Goal: Transaction & Acquisition: Purchase product/service

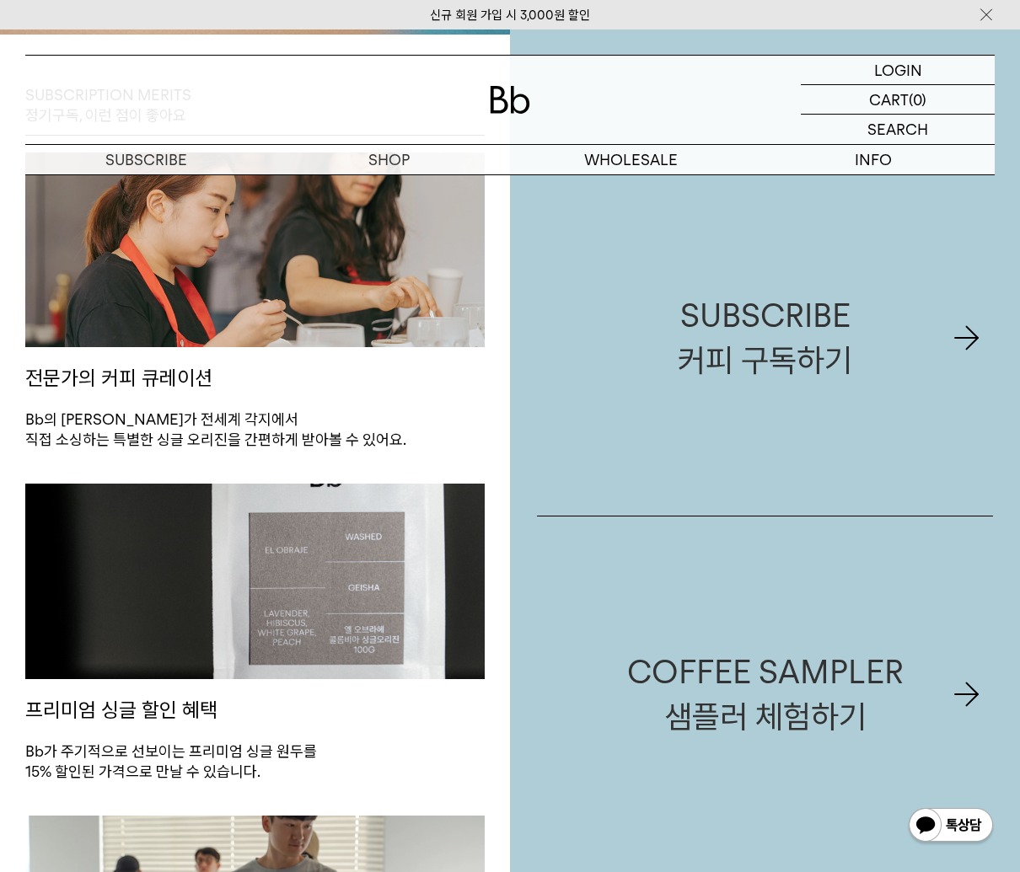
scroll to position [882, 0]
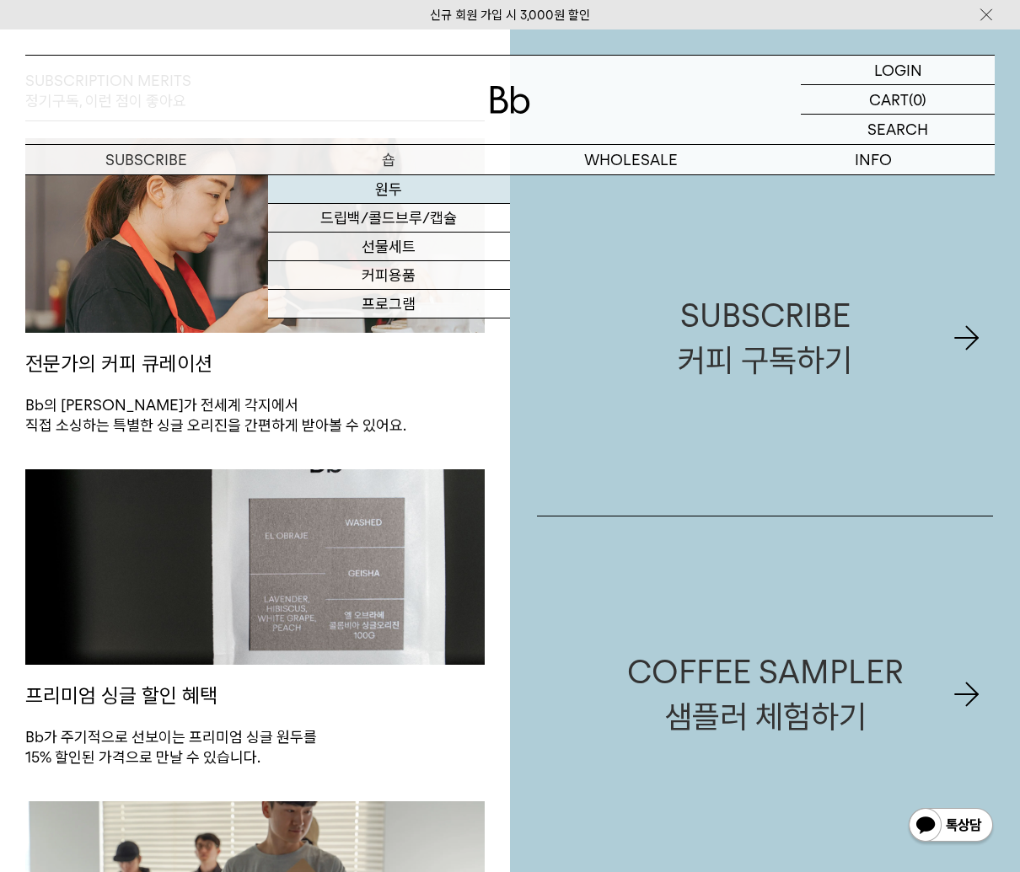
click at [395, 179] on link "원두" at bounding box center [389, 189] width 243 height 29
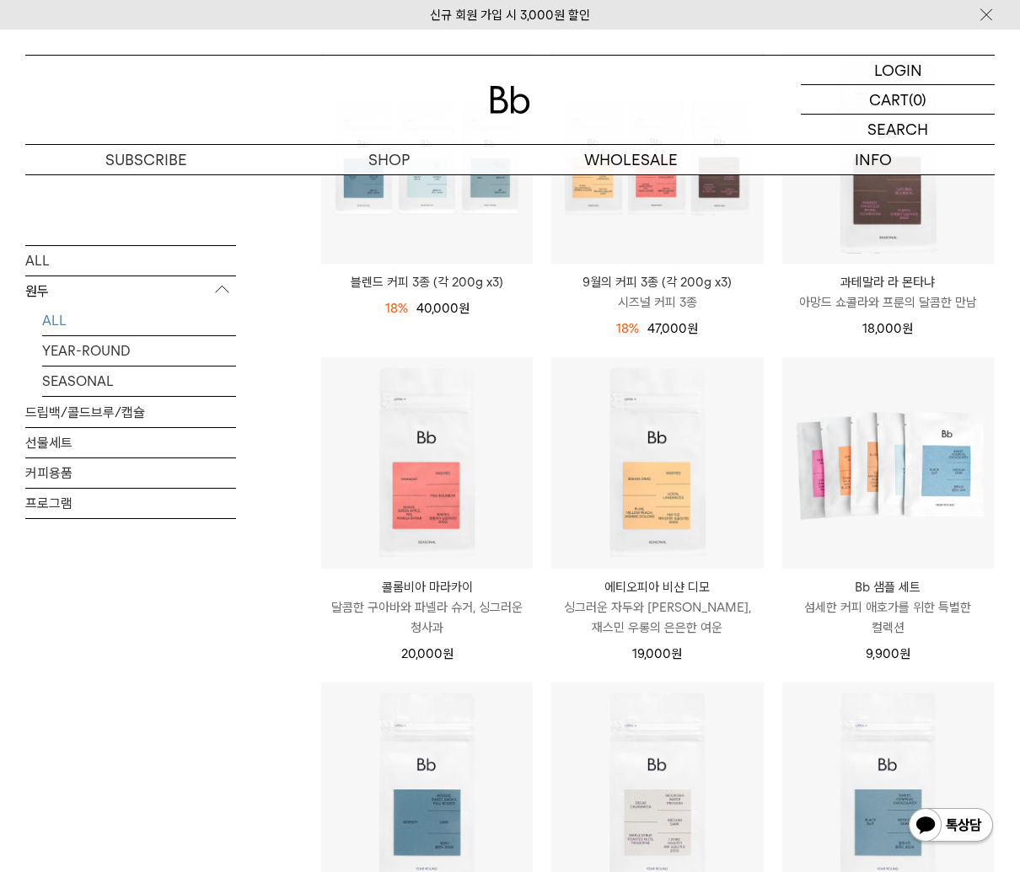
scroll to position [604, 0]
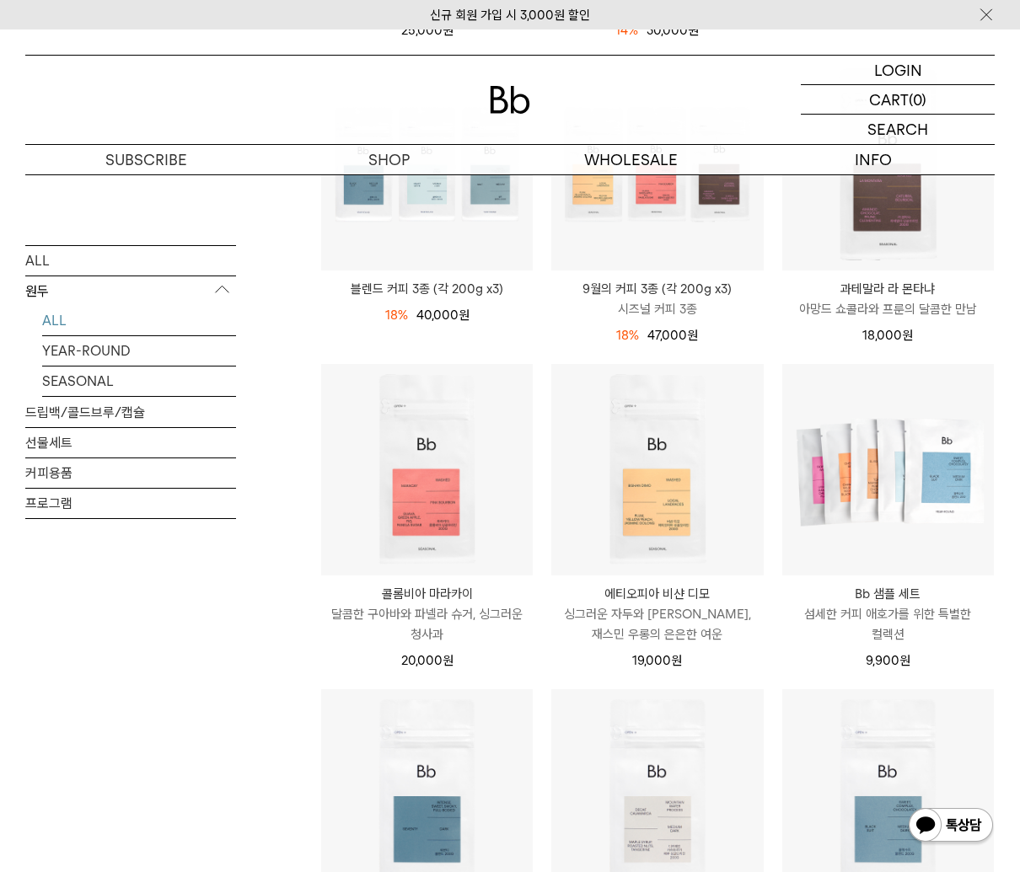
click at [172, 630] on div "ALL 원두 ALL YEAR-ROUND SEASONAL 드립백/콜드브루/캡슐 선물세트 커피용품 프로그램" at bounding box center [130, 457] width 211 height 426
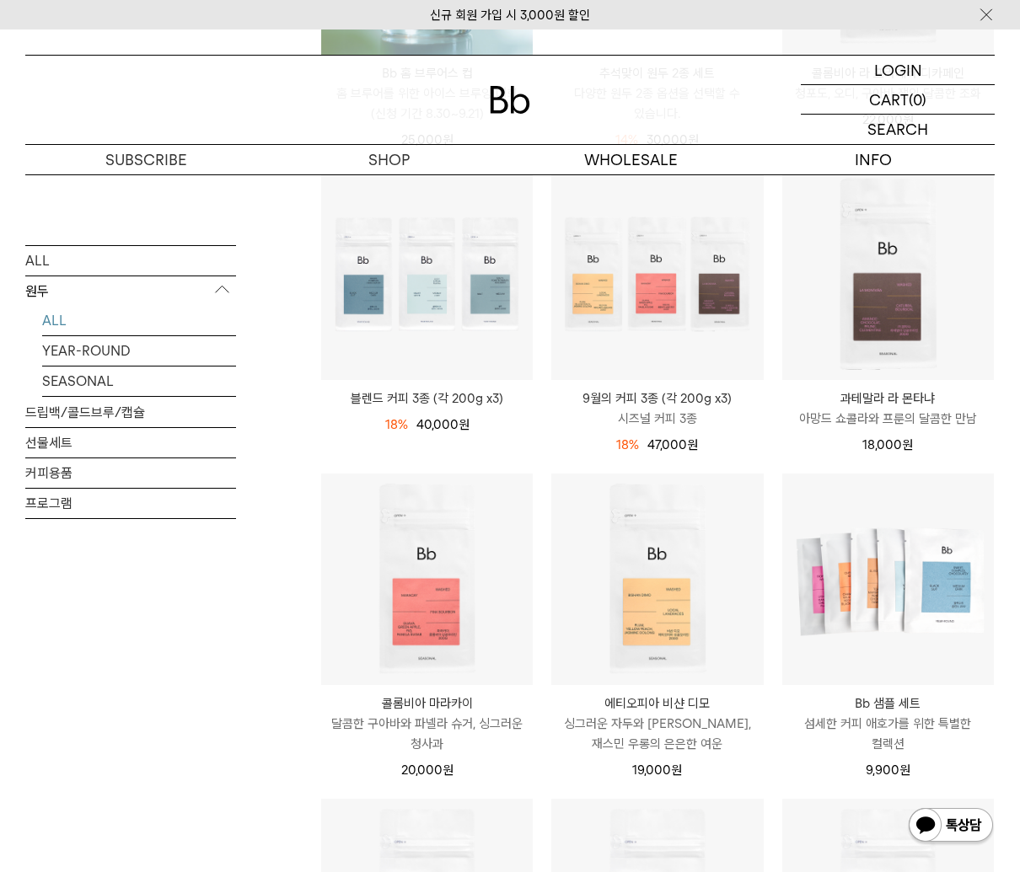
scroll to position [489, 0]
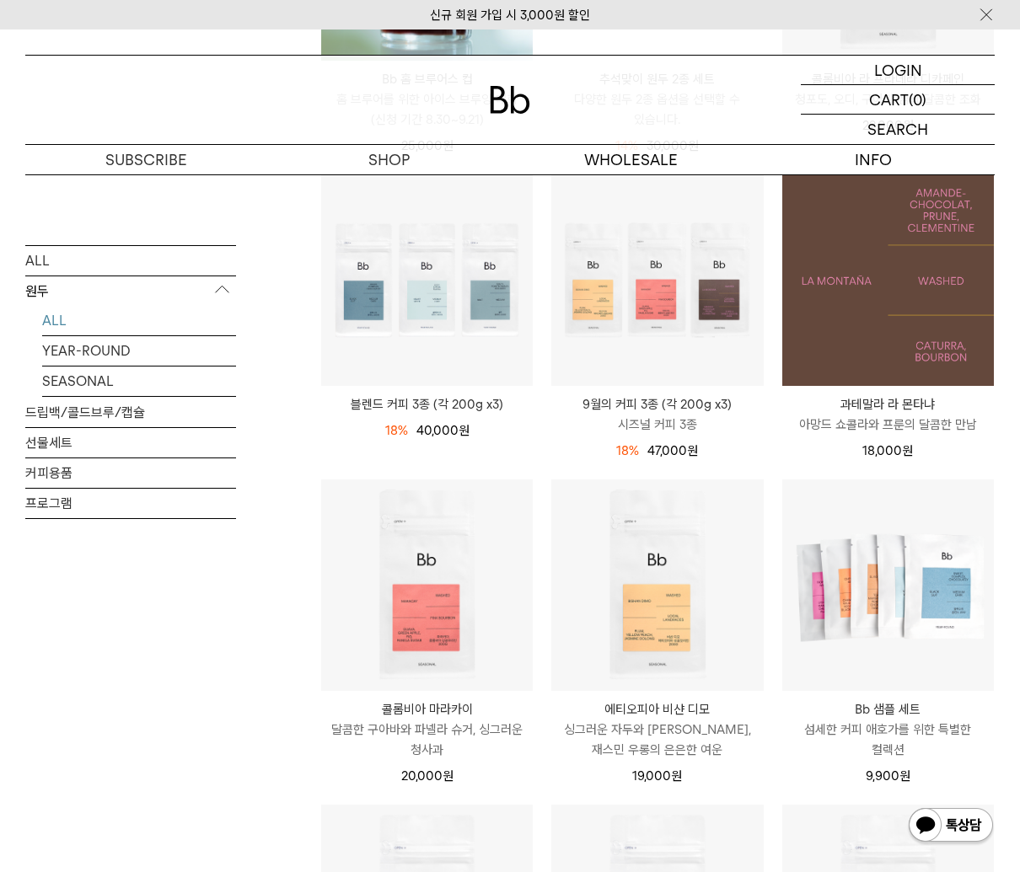
click at [884, 366] on img at bounding box center [888, 280] width 212 height 212
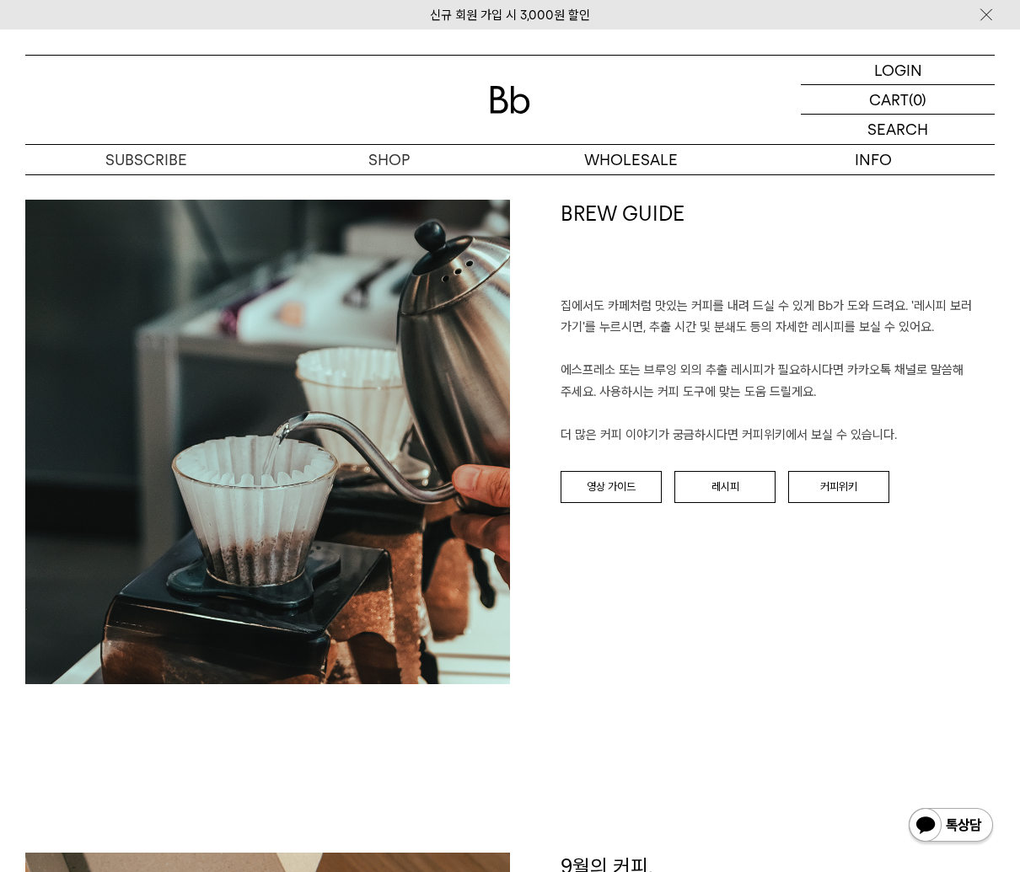
scroll to position [1619, 0]
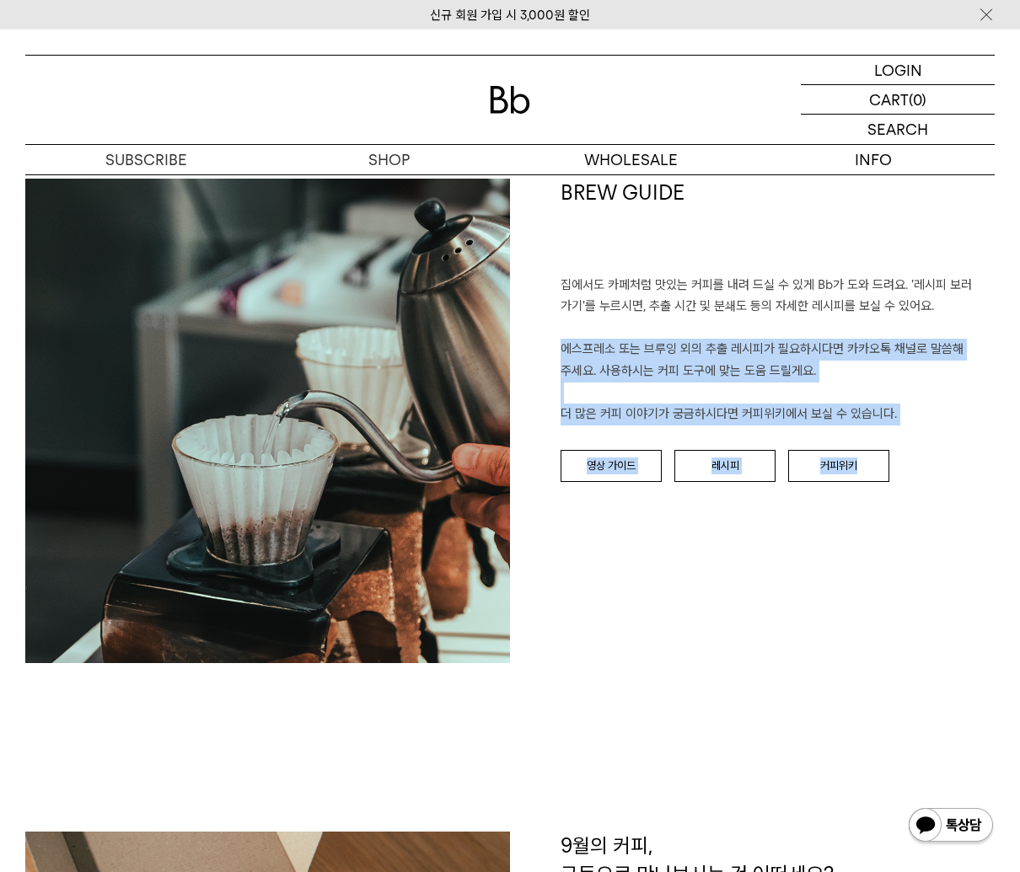
drag, startPoint x: 0, startPoint y: 0, endPoint x: 814, endPoint y: 731, distance: 1094.4
click at [814, 731] on div "BREW GUIDE 집에서도 카페처럼 맛있는 커피를 내려 드실 ﻿수 있게 Bb가 도와 드려요. '레시피 보러 가기'를 누르시면, 추출 시간 및…" at bounding box center [509, 505] width 969 height 653
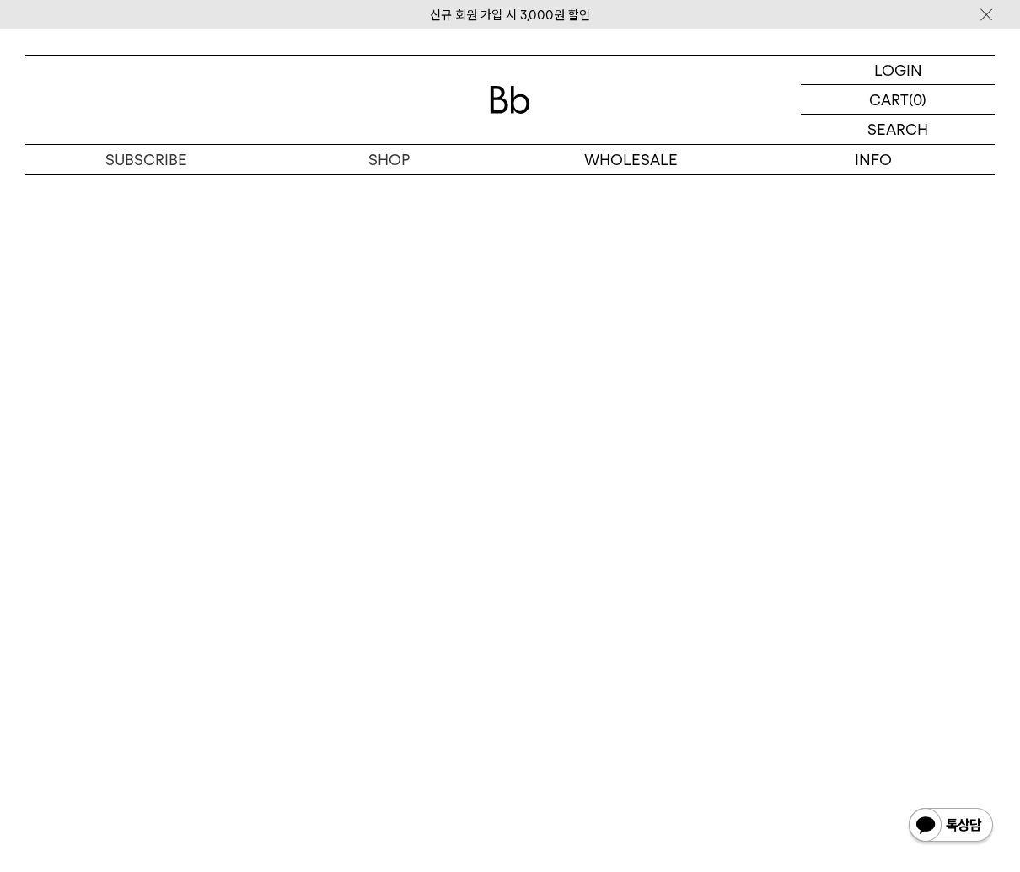
scroll to position [3361, 0]
